Goal: Complete application form

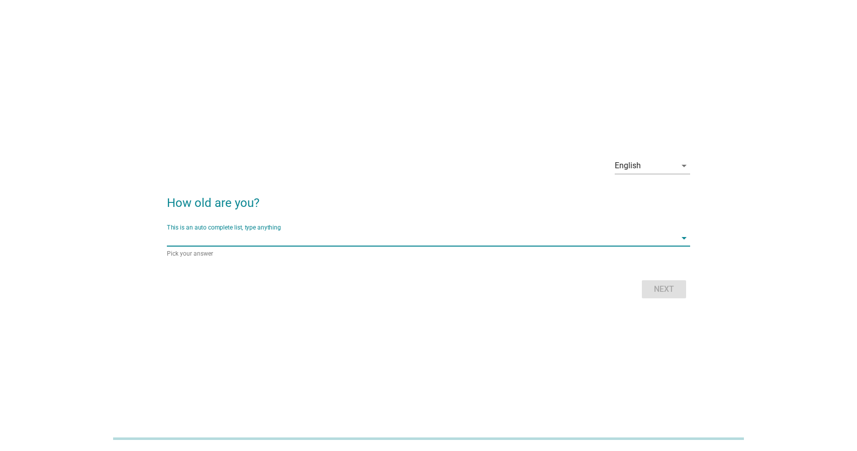
click at [309, 236] on input "This is an auto complete list, type anything" at bounding box center [421, 238] width 509 height 16
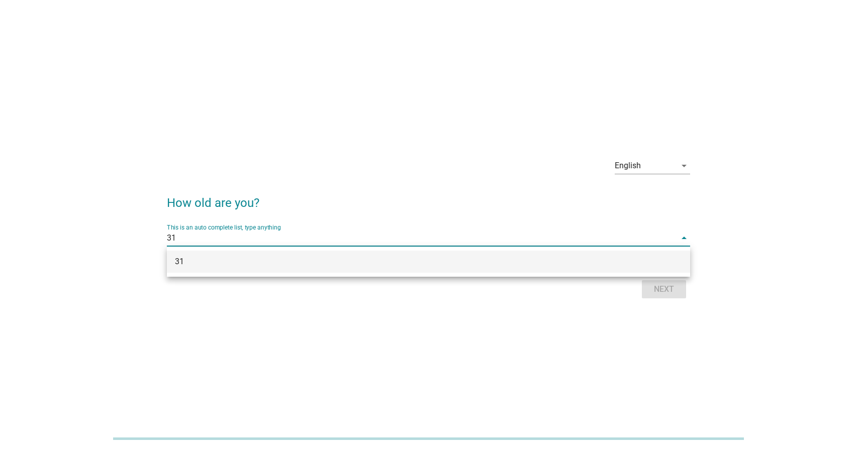
type input "31"
drag, startPoint x: 721, startPoint y: 337, endPoint x: 671, endPoint y: 291, distance: 67.6
click at [719, 333] on div "English arrow_drop_down How old are you? This is an auto complete list, type an…" at bounding box center [428, 225] width 857 height 451
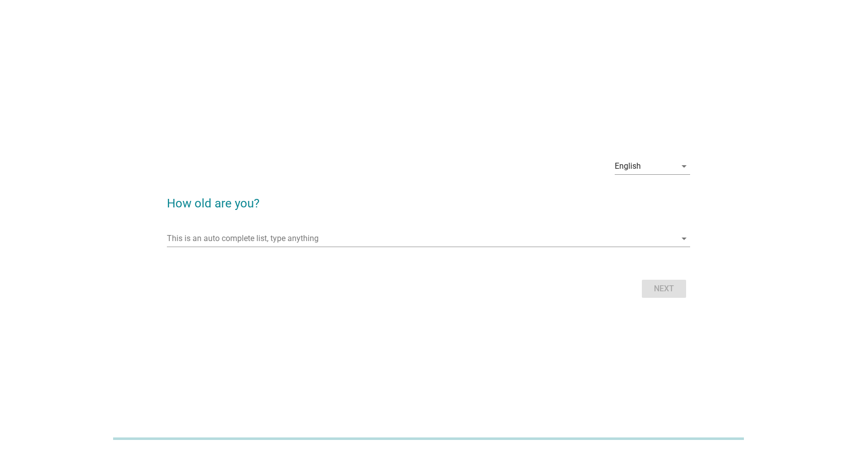
click at [662, 291] on div "Next" at bounding box center [428, 289] width 523 height 24
click at [350, 235] on input "This is an auto complete list, type anything" at bounding box center [421, 239] width 509 height 16
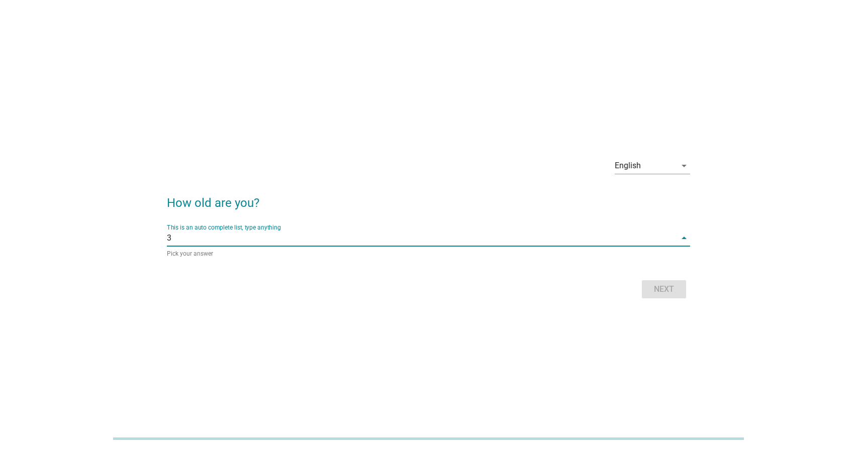
type input "31"
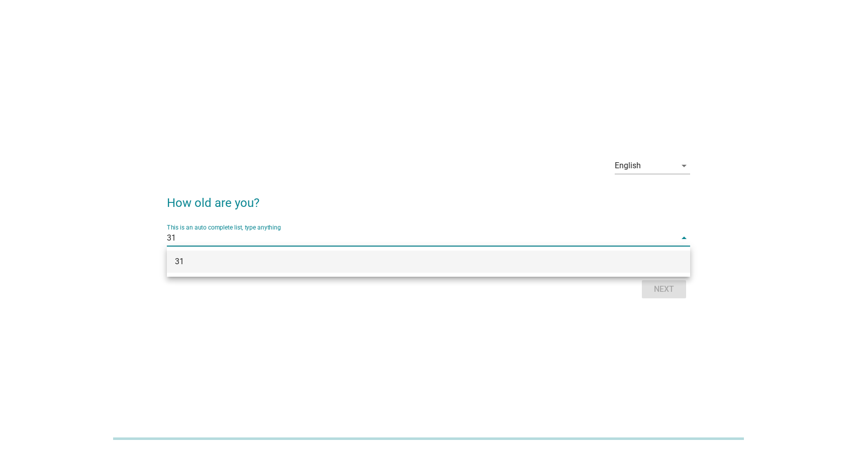
drag, startPoint x: 324, startPoint y: 259, endPoint x: 424, endPoint y: 268, distance: 100.4
click at [324, 259] on div "31" at bounding box center [407, 262] width 465 height 12
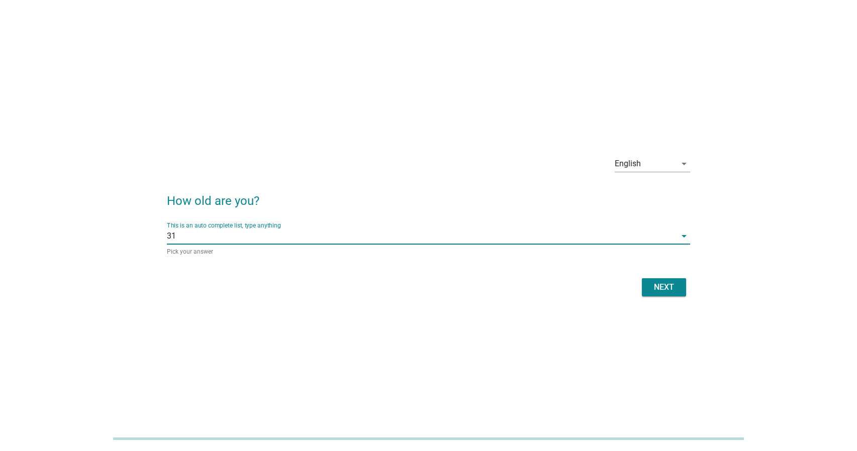
click at [672, 293] on button "Next" at bounding box center [664, 287] width 44 height 18
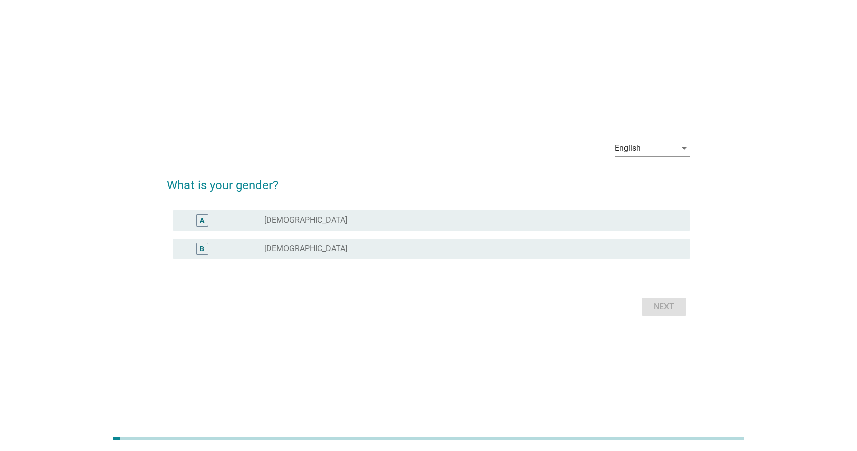
drag, startPoint x: 433, startPoint y: 259, endPoint x: 541, endPoint y: 273, distance: 109.4
click at [433, 259] on div "B radio_button_unchecked [DEMOGRAPHIC_DATA]" at bounding box center [428, 249] width 523 height 28
click at [586, 250] on div "radio_button_unchecked [DEMOGRAPHIC_DATA]" at bounding box center [469, 249] width 410 height 10
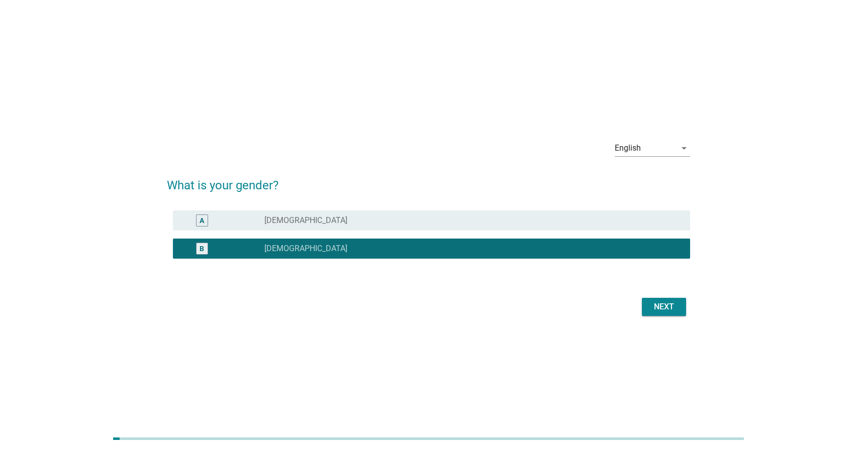
click at [663, 302] on div "Next" at bounding box center [664, 307] width 28 height 12
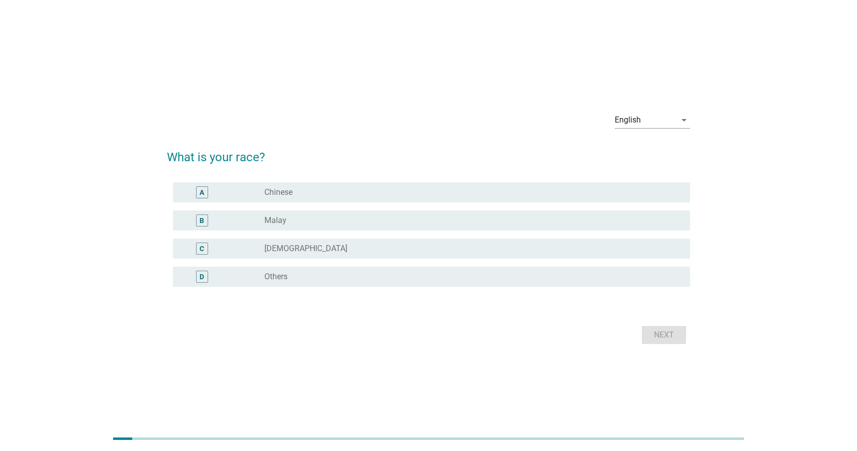
click at [304, 184] on div "A radio_button_unchecked Chinese" at bounding box center [431, 192] width 517 height 20
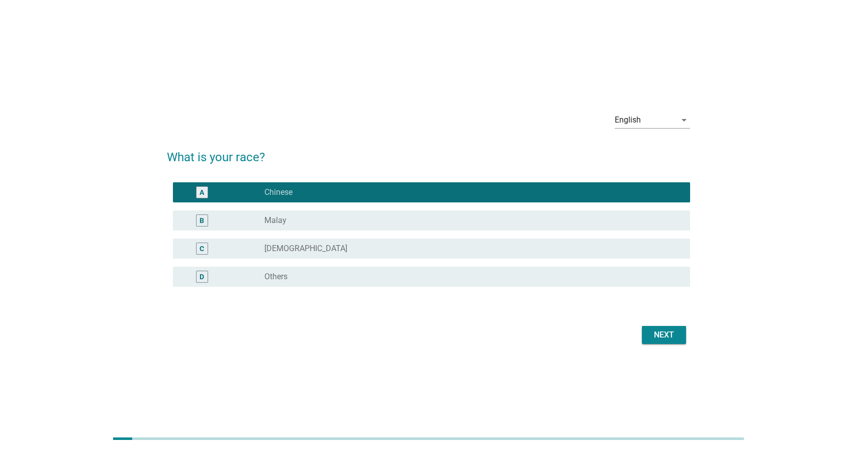
click at [658, 335] on div "Next" at bounding box center [664, 335] width 28 height 12
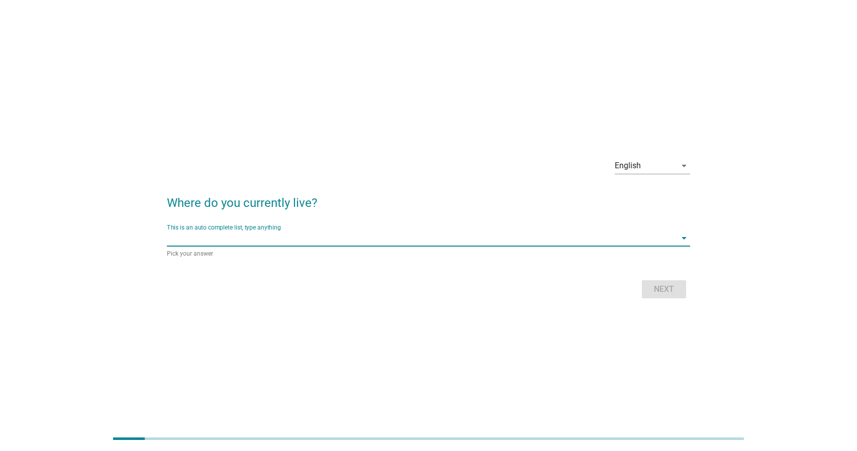
click at [373, 239] on input "This is an auto complete list, type anything" at bounding box center [421, 238] width 509 height 16
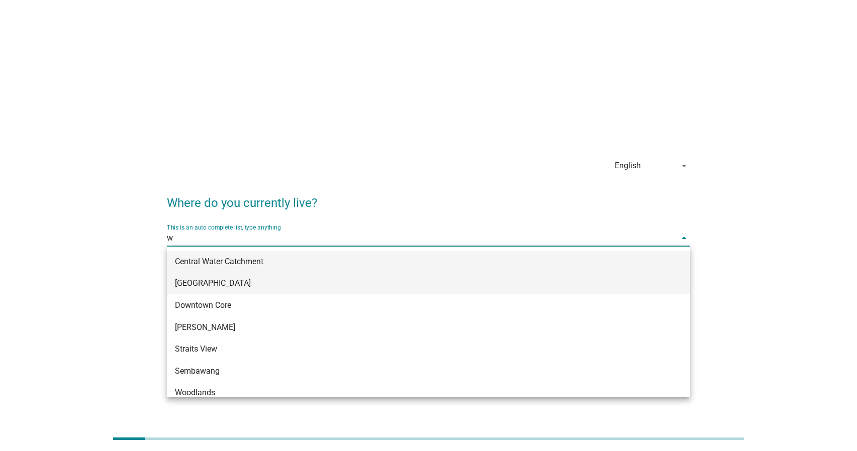
type input "wo"
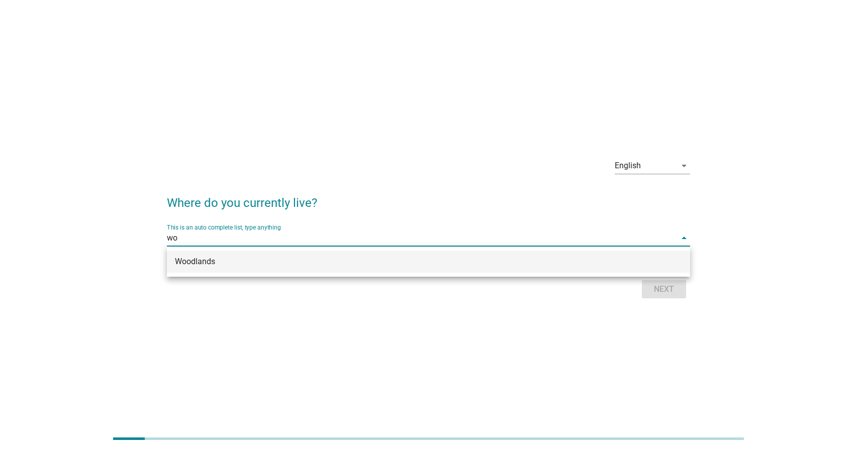
drag, startPoint x: 278, startPoint y: 266, endPoint x: 291, endPoint y: 269, distance: 13.5
click at [278, 266] on div "Woodlands" at bounding box center [407, 262] width 465 height 12
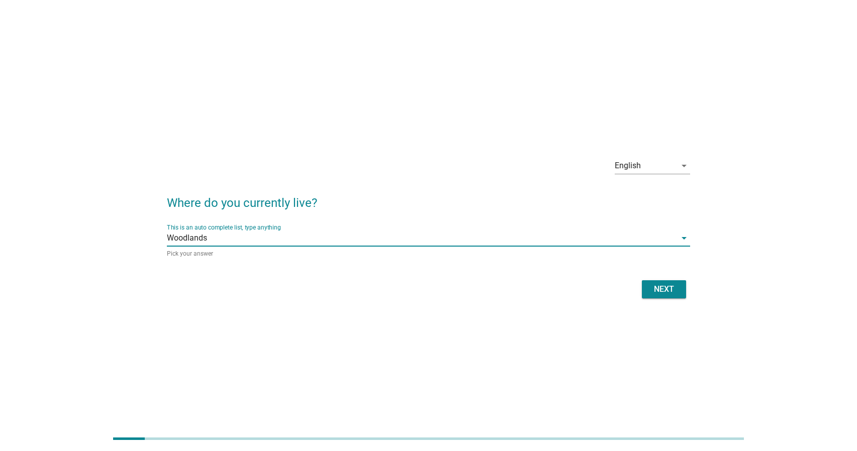
click at [676, 293] on div "Next" at bounding box center [664, 289] width 28 height 12
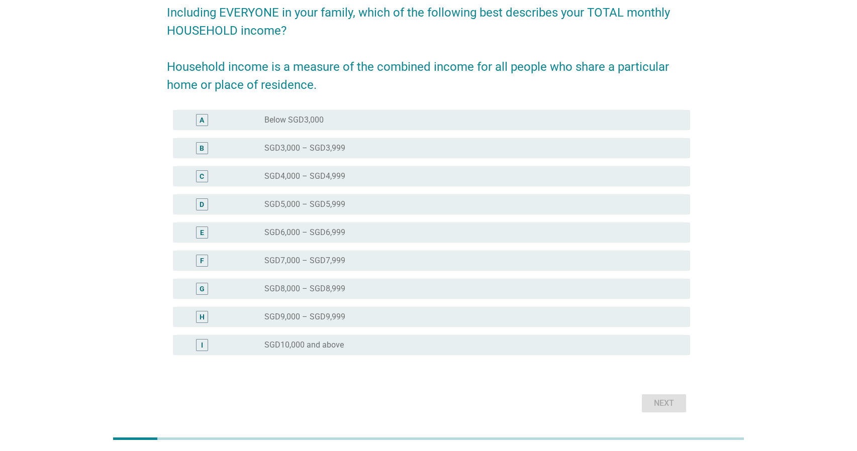
scroll to position [85, 0]
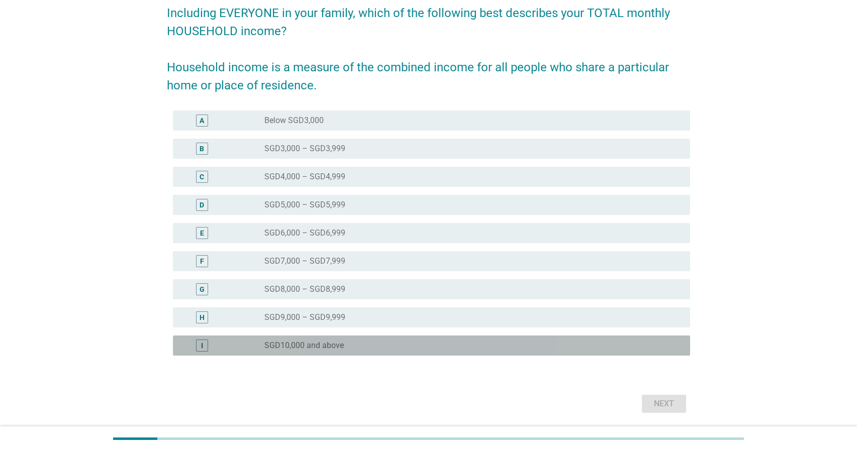
drag, startPoint x: 425, startPoint y: 337, endPoint x: 427, endPoint y: 346, distance: 8.8
click at [425, 338] on div "I radio_button_unchecked SGD10,000 and above" at bounding box center [431, 346] width 517 height 20
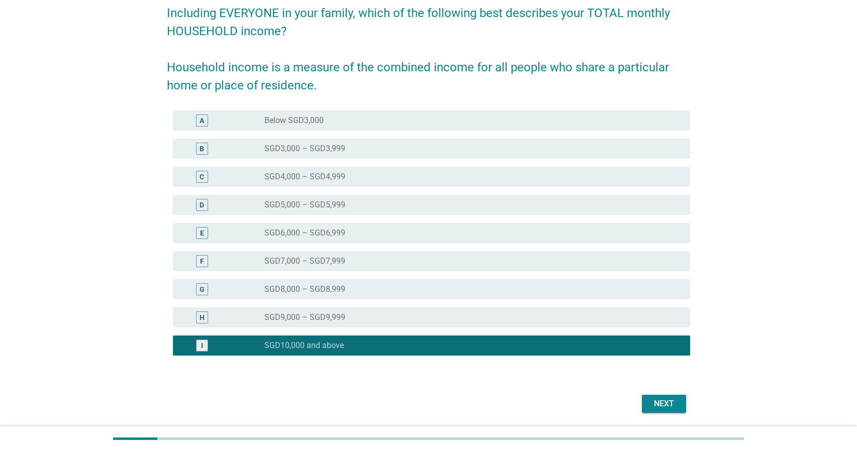
click at [671, 400] on div "Next" at bounding box center [664, 404] width 28 height 12
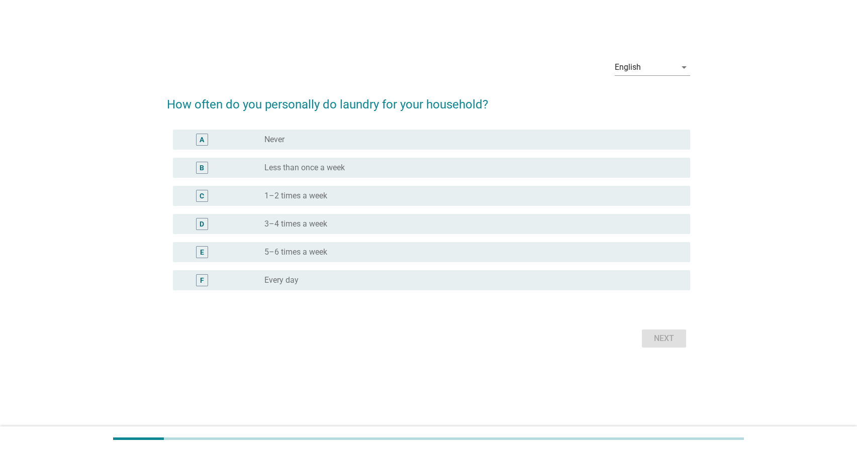
scroll to position [0, 0]
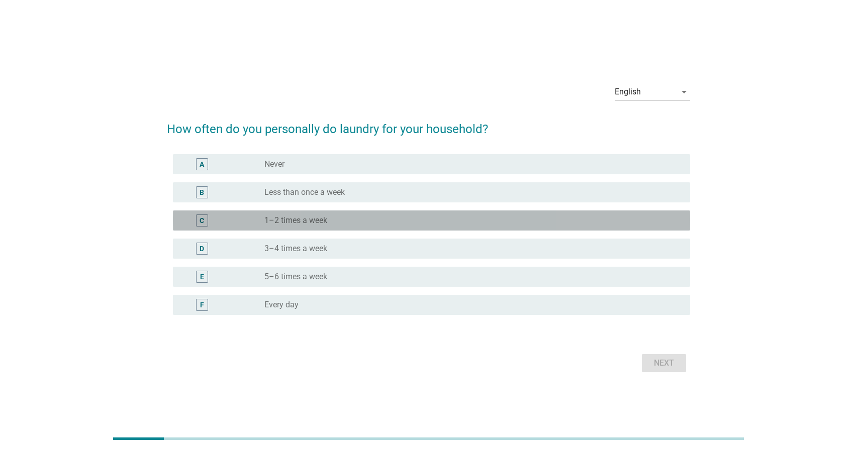
drag, startPoint x: 359, startPoint y: 217, endPoint x: 365, endPoint y: 216, distance: 6.1
click at [362, 216] on div "radio_button_unchecked 1–2 times a week" at bounding box center [469, 221] width 410 height 10
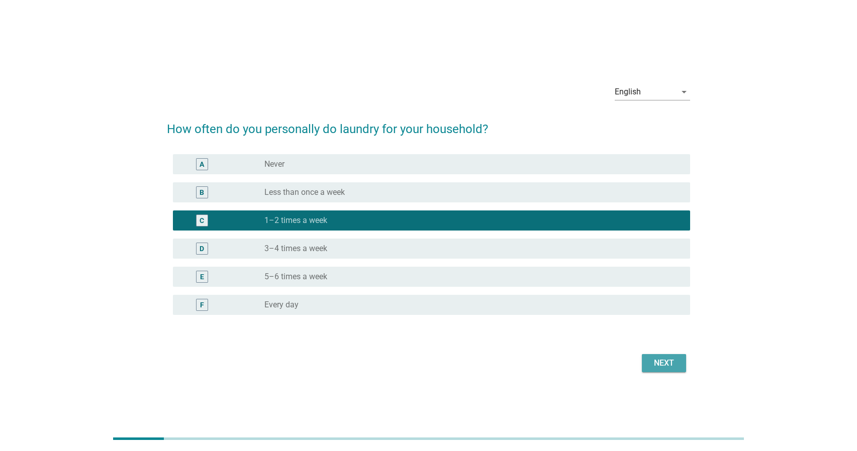
click at [667, 366] on div "Next" at bounding box center [664, 363] width 28 height 12
